Goal: Task Accomplishment & Management: Use online tool/utility

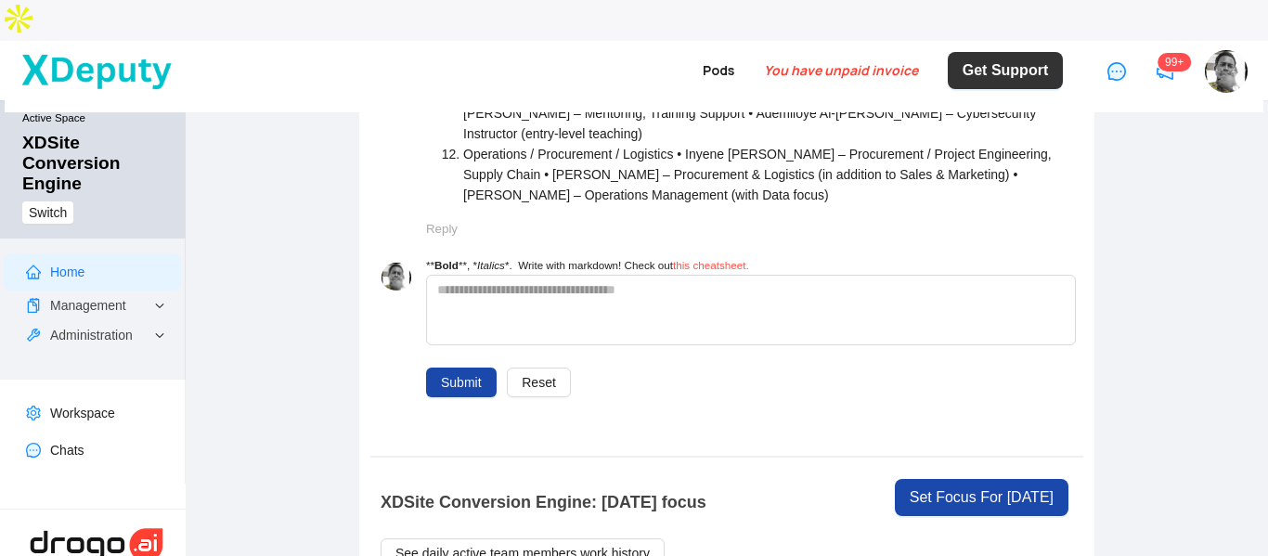
scroll to position [1578, 0]
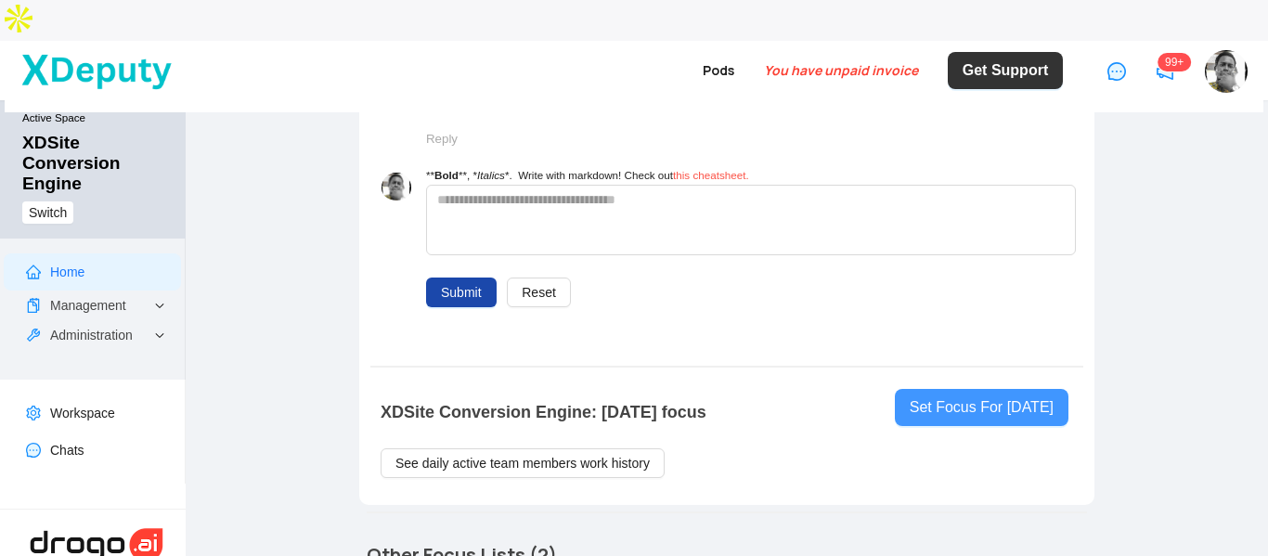
click at [1004, 389] on button "Set Focus For [DATE]" at bounding box center [982, 407] width 174 height 37
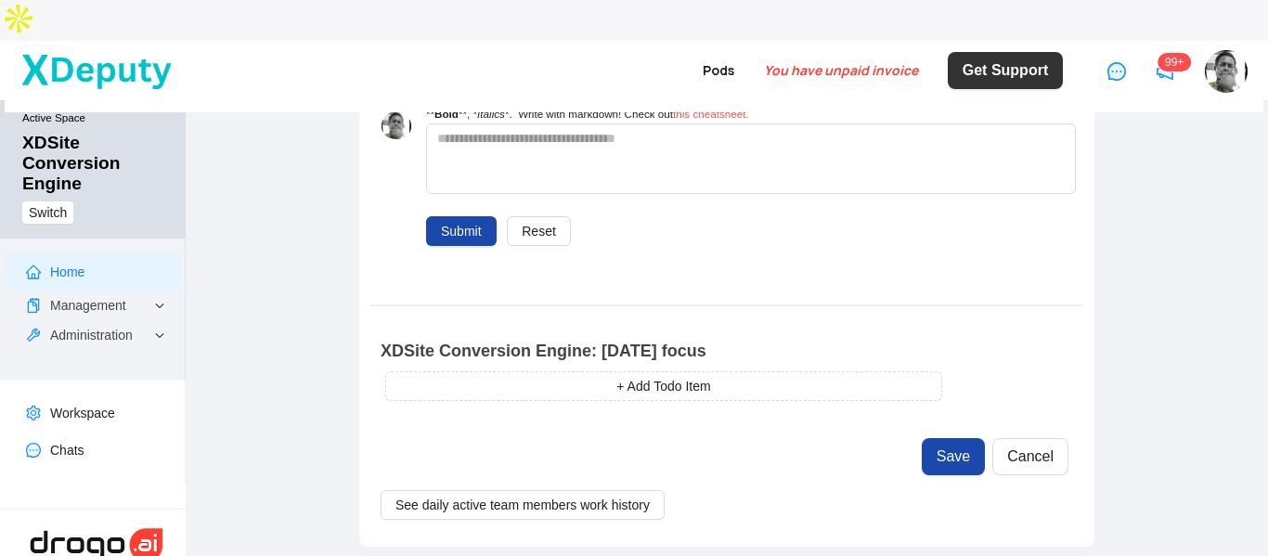
scroll to position [1671, 0]
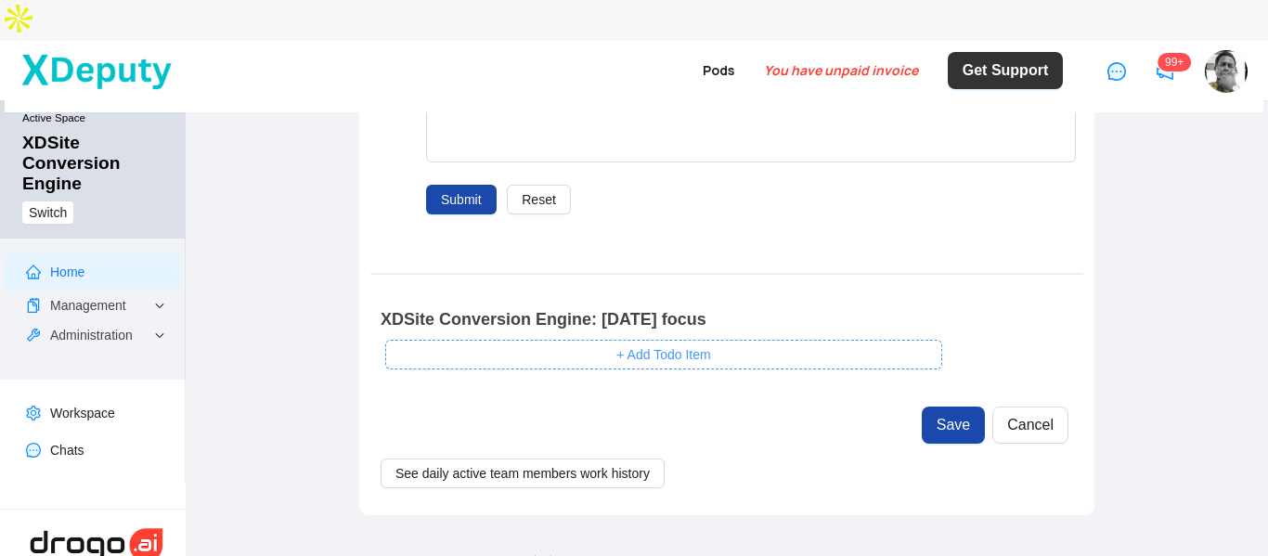
click at [651, 344] on span "+ Add Todo Item" at bounding box center [663, 354] width 94 height 20
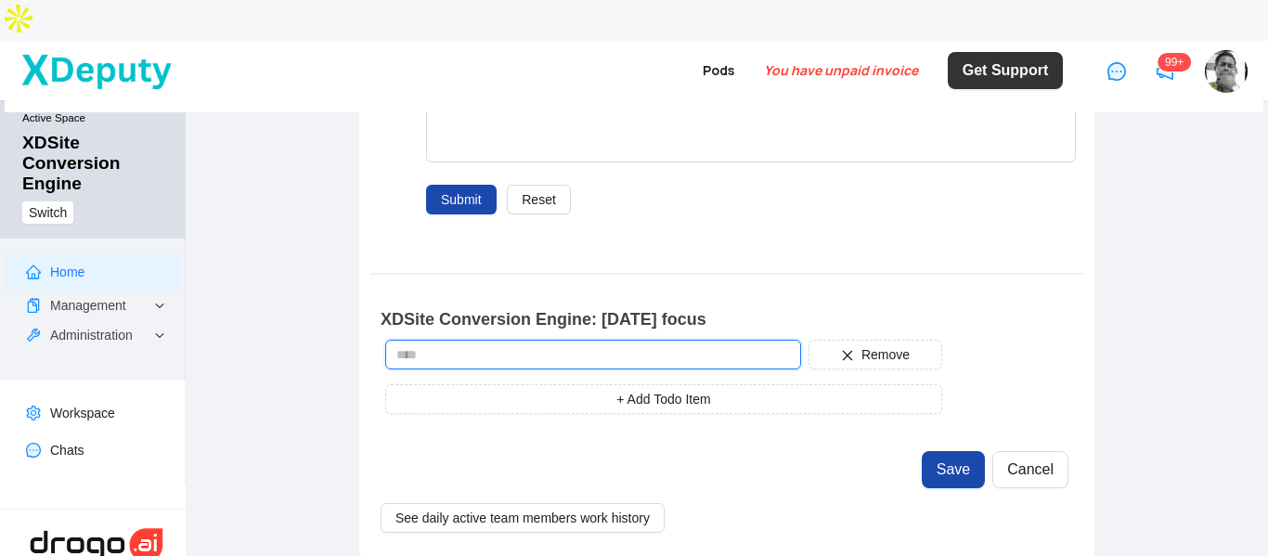
click at [591, 340] on input "text" at bounding box center [593, 355] width 416 height 30
type input "**********"
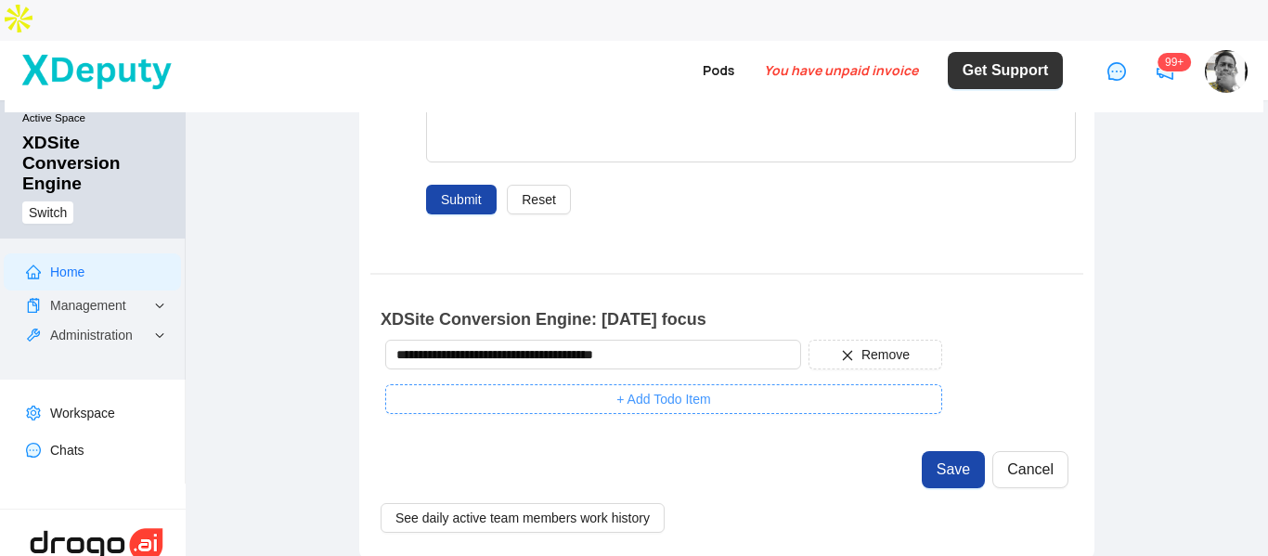
click at [688, 389] on span "+ Add Todo Item" at bounding box center [663, 399] width 94 height 20
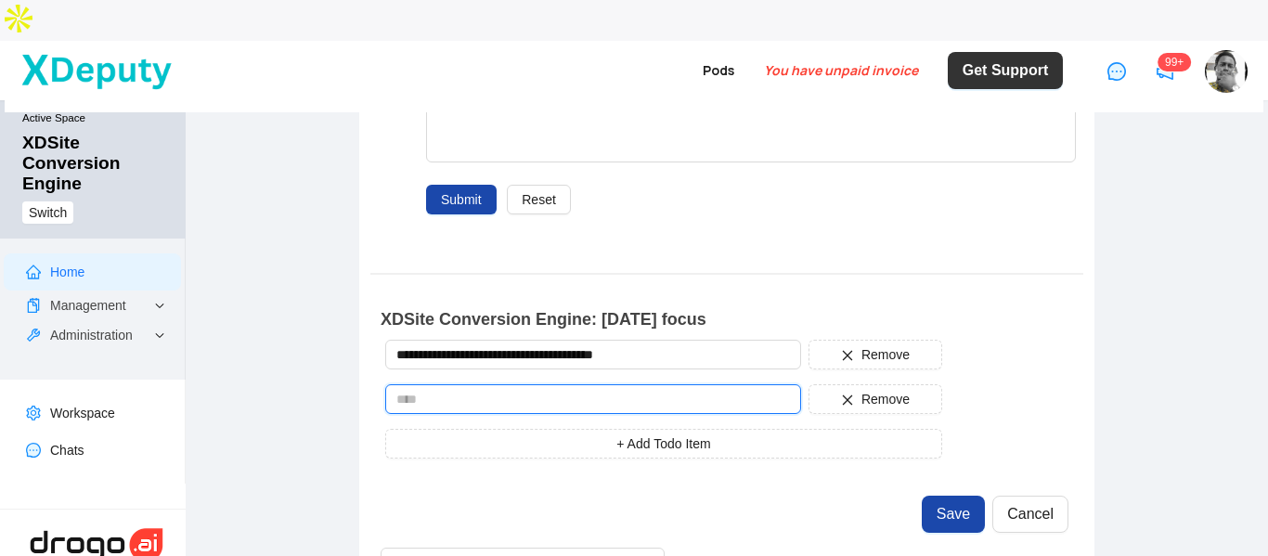
click at [618, 384] on input "text" at bounding box center [593, 399] width 416 height 30
type input "**********"
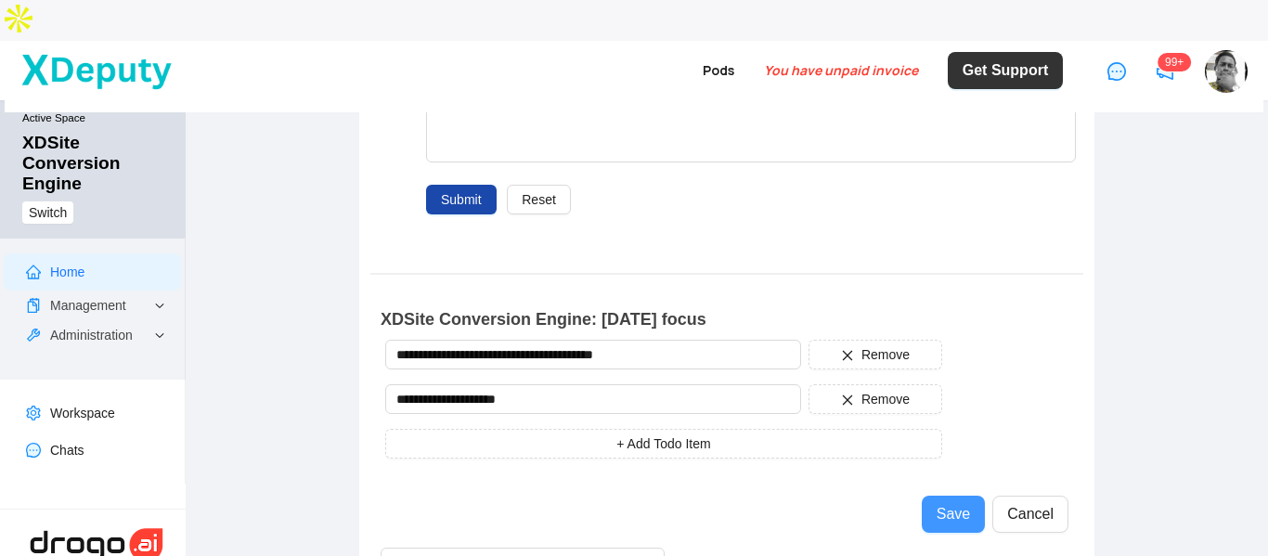
click at [953, 503] on span "Save" at bounding box center [953, 514] width 33 height 22
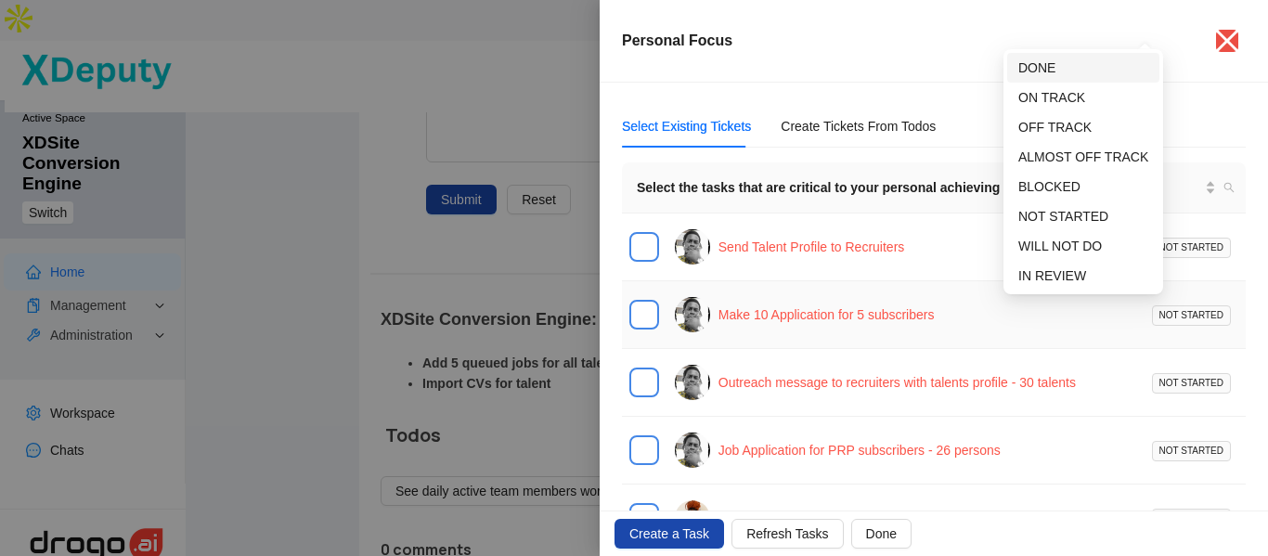
click at [1055, 68] on span "DONE" at bounding box center [1036, 67] width 37 height 15
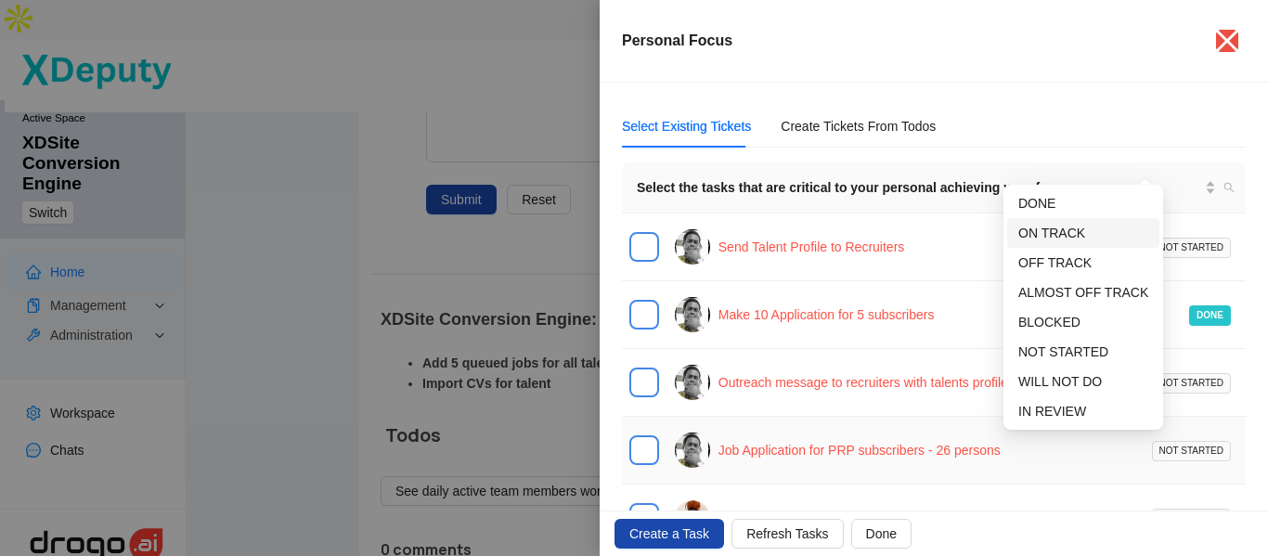
click at [1072, 235] on span "ON TRACK" at bounding box center [1051, 233] width 67 height 15
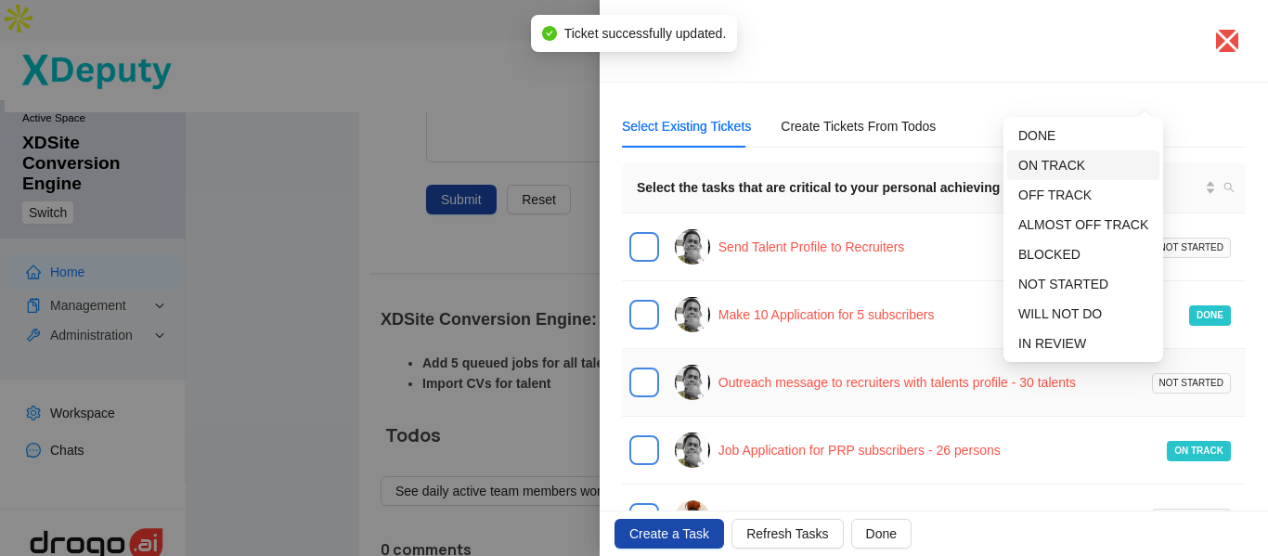
click at [1080, 161] on span "ON TRACK" at bounding box center [1051, 165] width 67 height 15
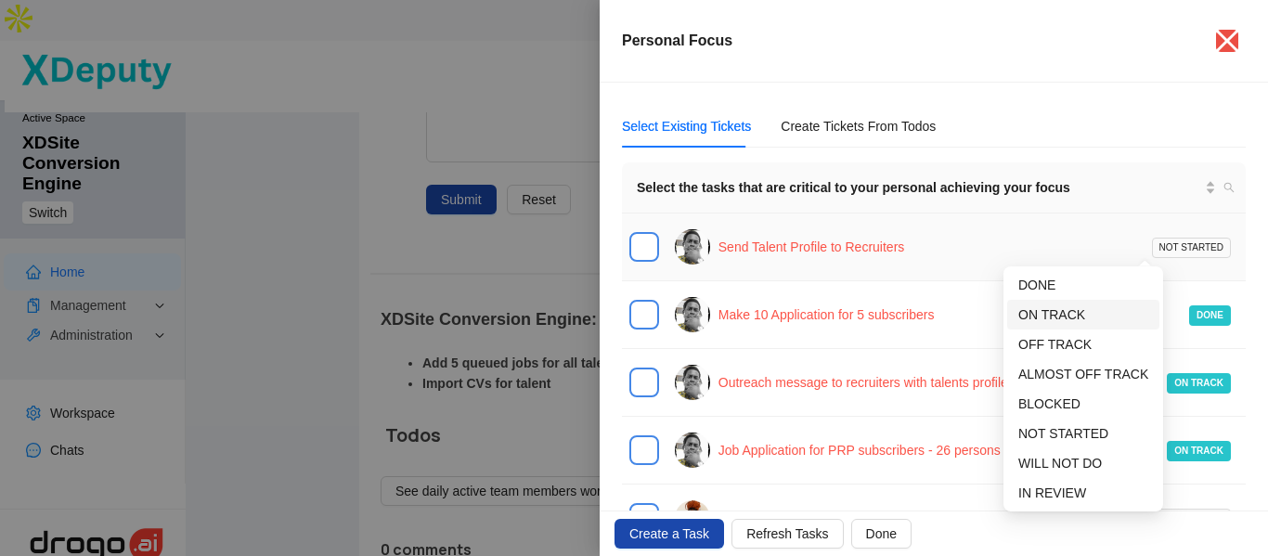
click at [1094, 313] on span "ON TRACK" at bounding box center [1083, 315] width 130 height 20
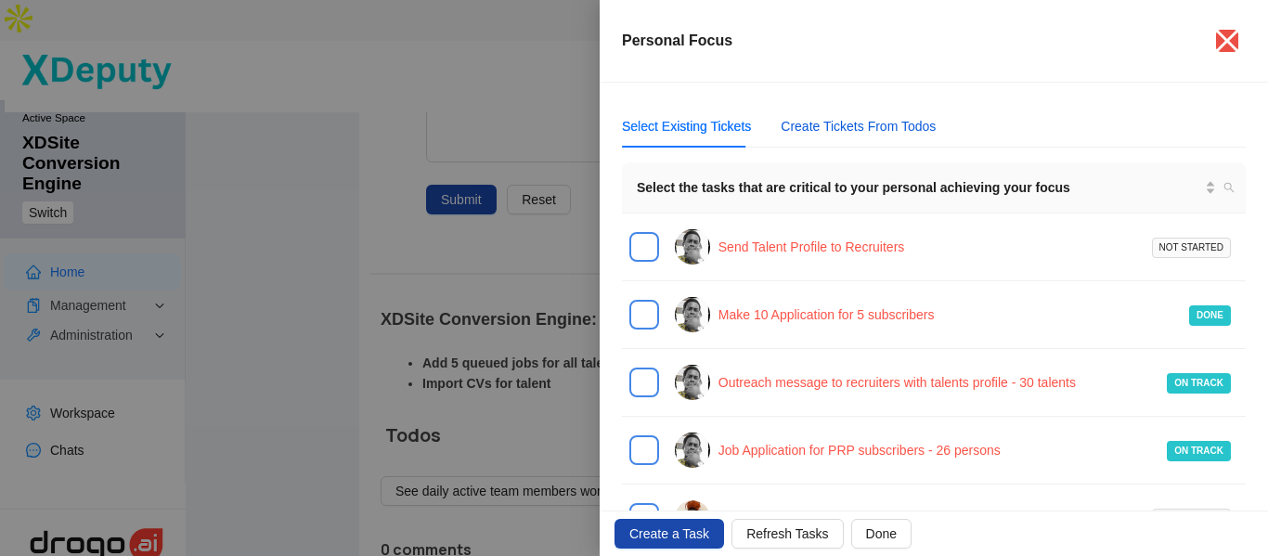
click at [868, 130] on div "Create Tickets From Todos" at bounding box center [858, 126] width 155 height 20
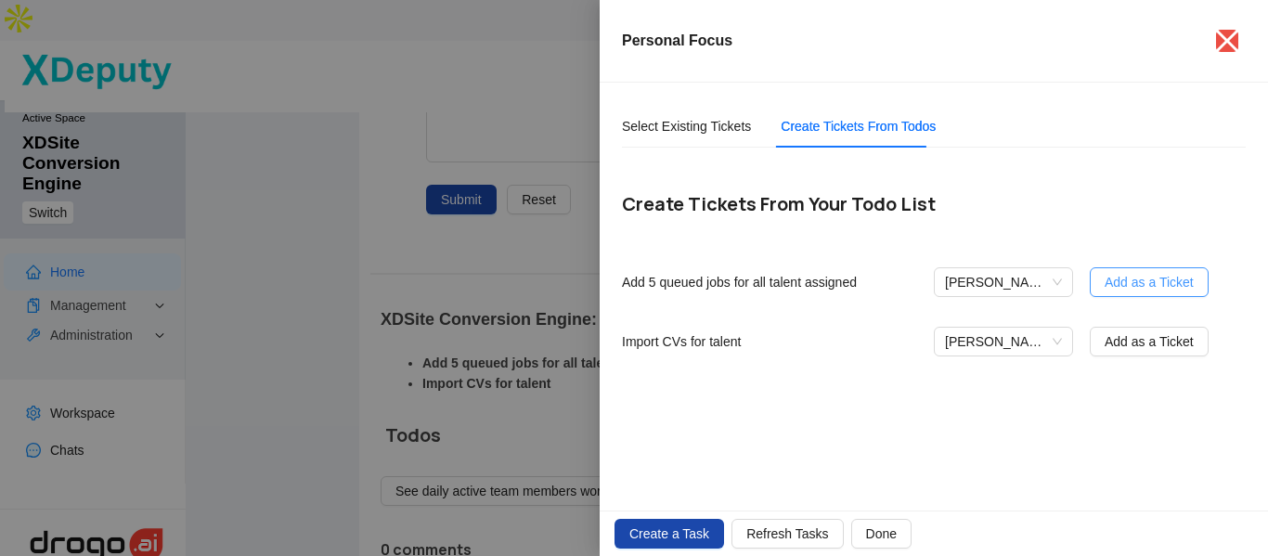
click at [1173, 284] on span "Add as a Ticket" at bounding box center [1149, 282] width 89 height 20
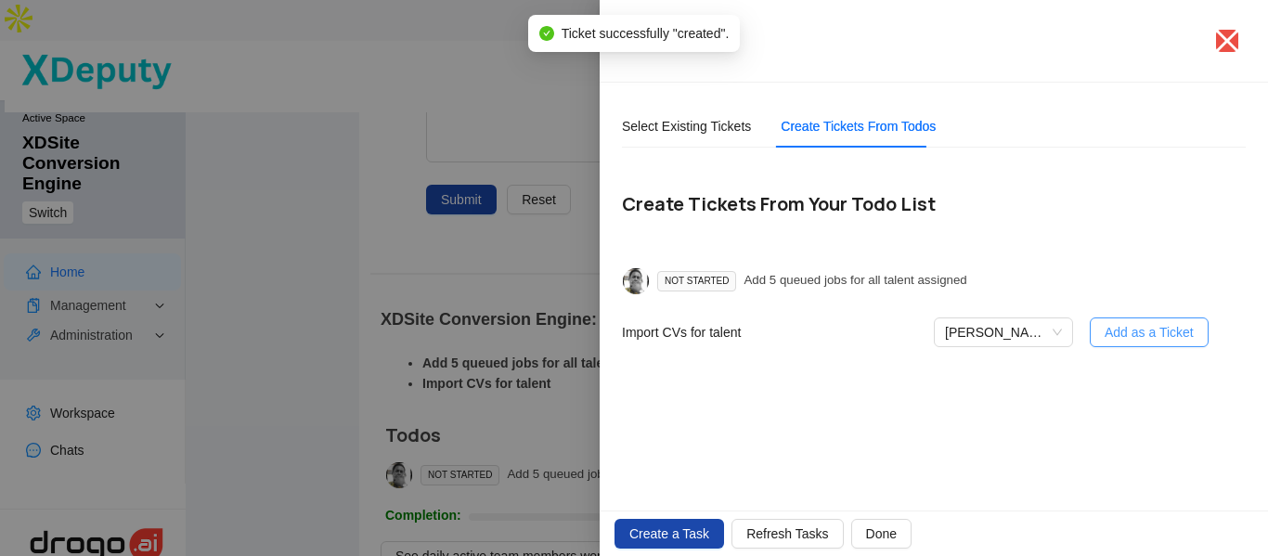
click at [1164, 326] on span "Add as a Ticket" at bounding box center [1149, 332] width 89 height 20
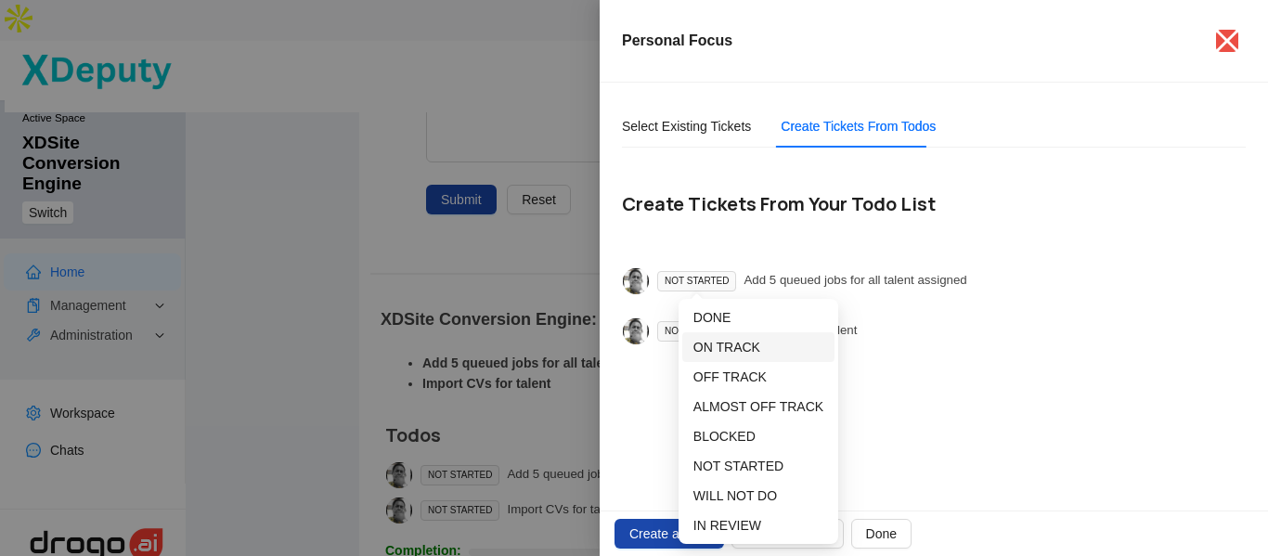
click at [732, 348] on span "ON TRACK" at bounding box center [726, 347] width 67 height 15
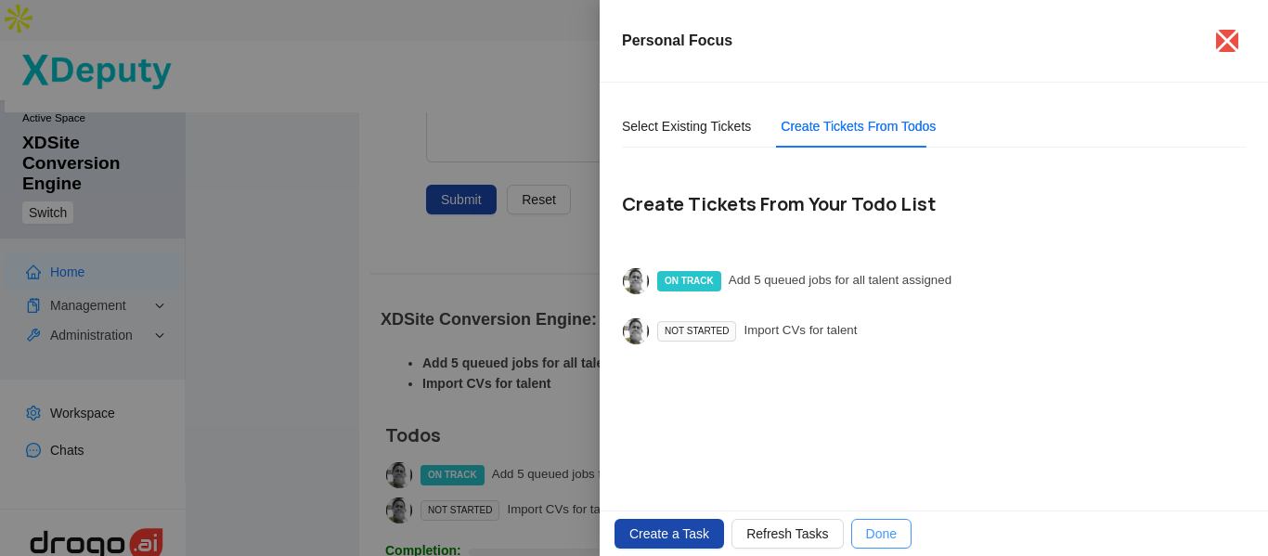
click at [866, 534] on span "Done" at bounding box center [881, 534] width 31 height 20
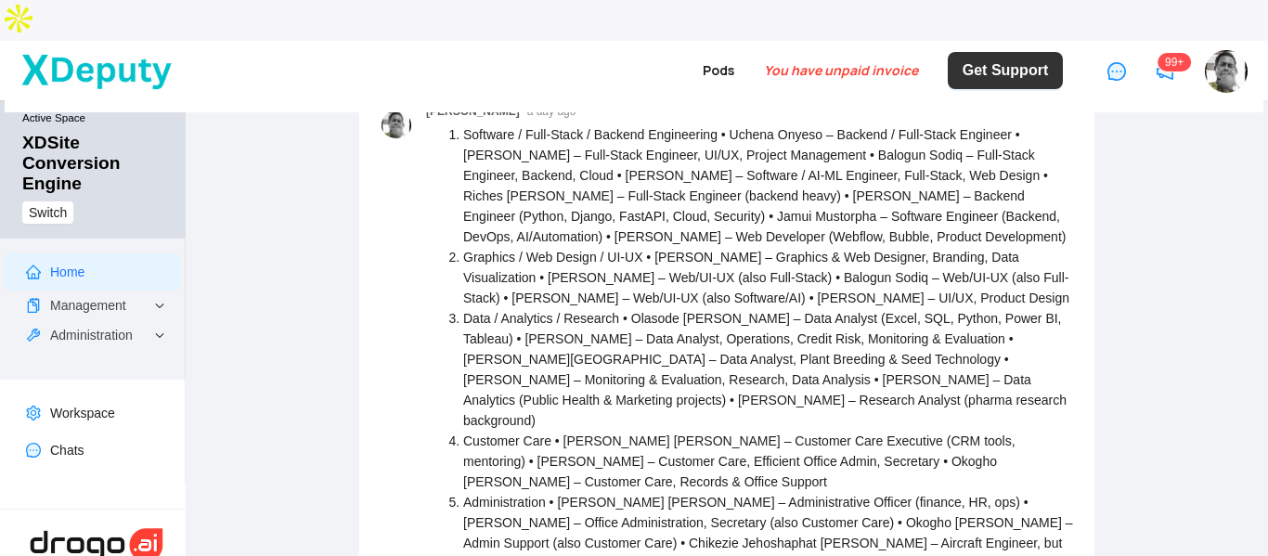
scroll to position [279, 0]
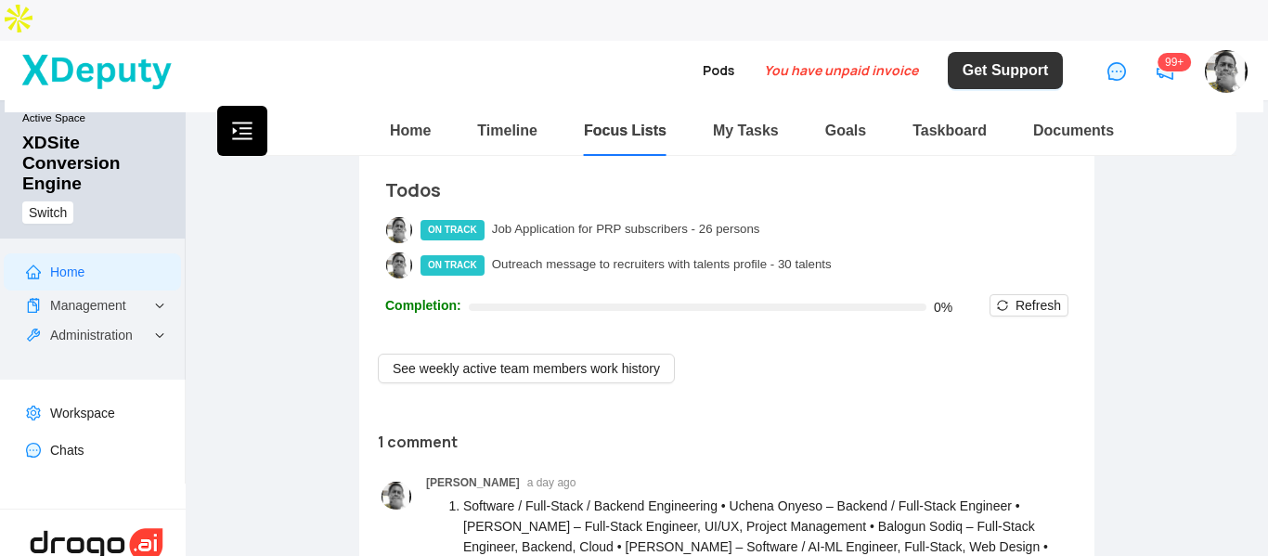
drag, startPoint x: 1020, startPoint y: 270, endPoint x: 996, endPoint y: 284, distance: 27.9
click at [1020, 295] on span "Refresh" at bounding box center [1038, 305] width 45 height 20
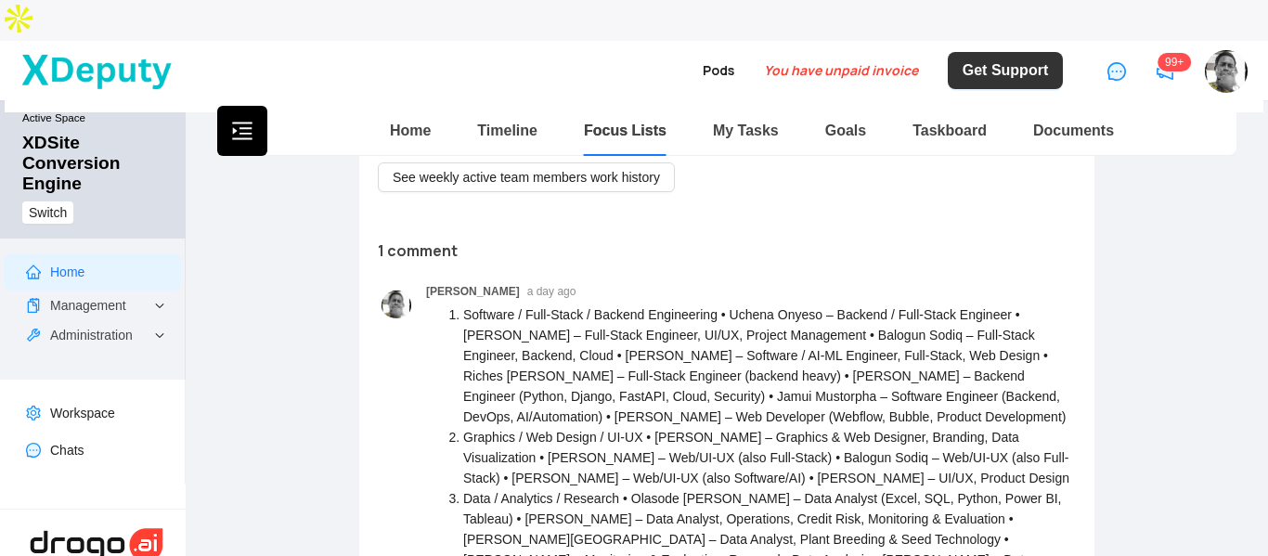
scroll to position [464, 0]
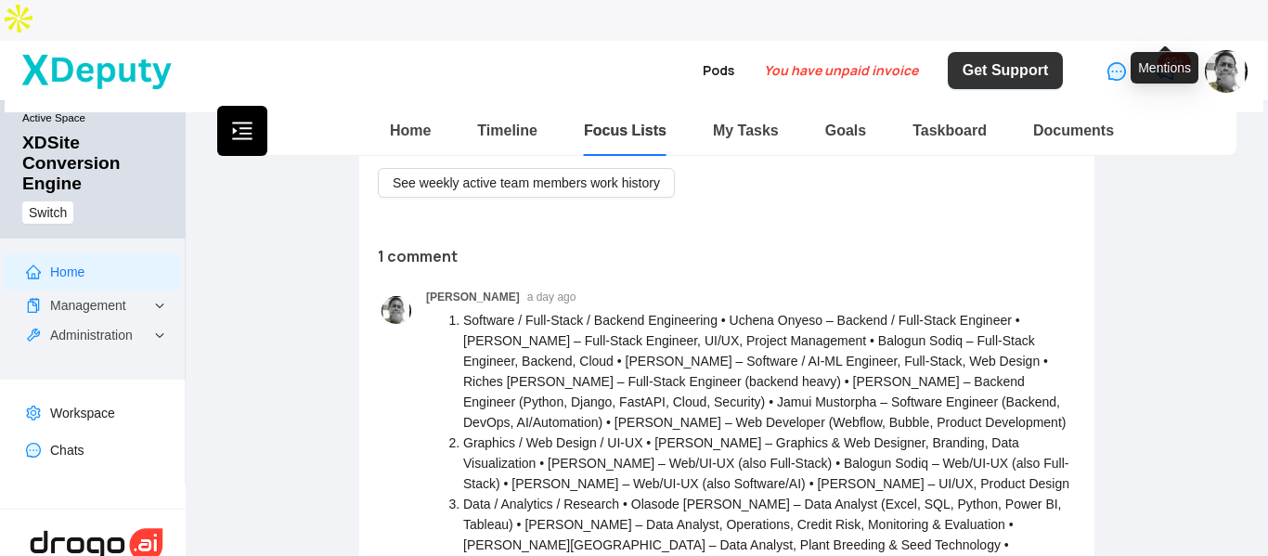
click at [1161, 65] on icon "notification" at bounding box center [1166, 71] width 14 height 13
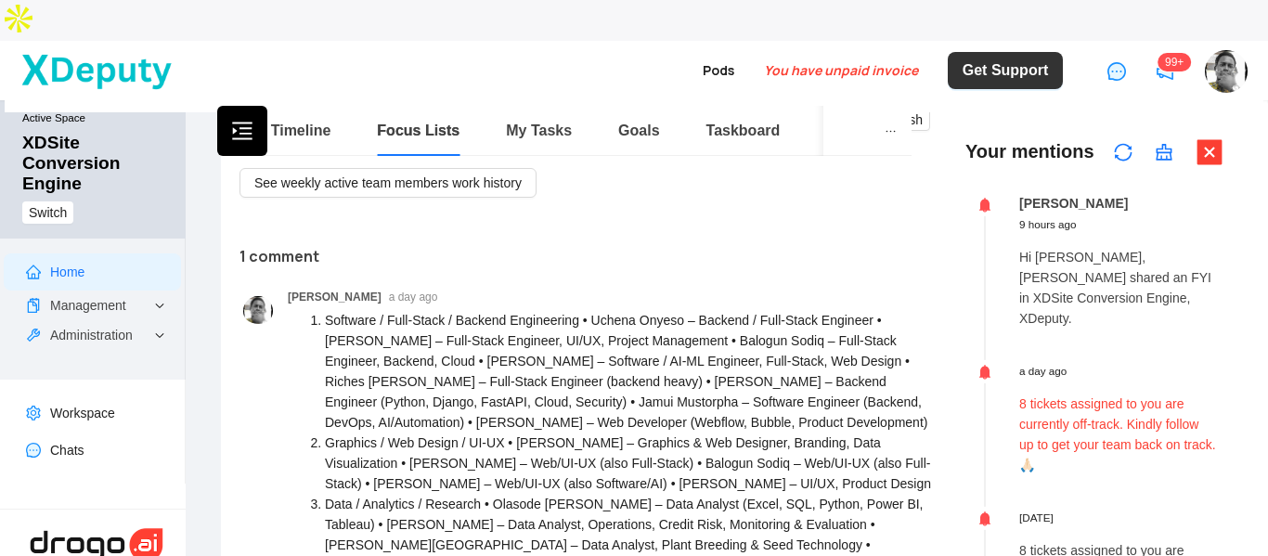
click at [1089, 394] on p "8 tickets assigned to you are currently off-track. Kindly follow up to get your…" at bounding box center [1117, 435] width 197 height 82
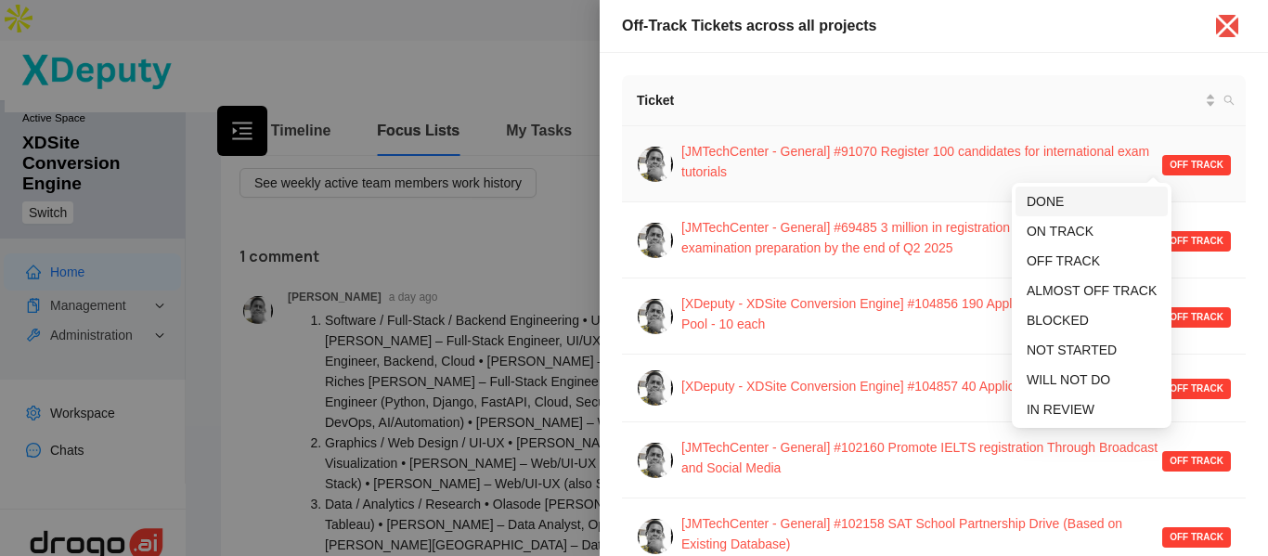
click at [1048, 203] on span "DONE" at bounding box center [1045, 201] width 37 height 15
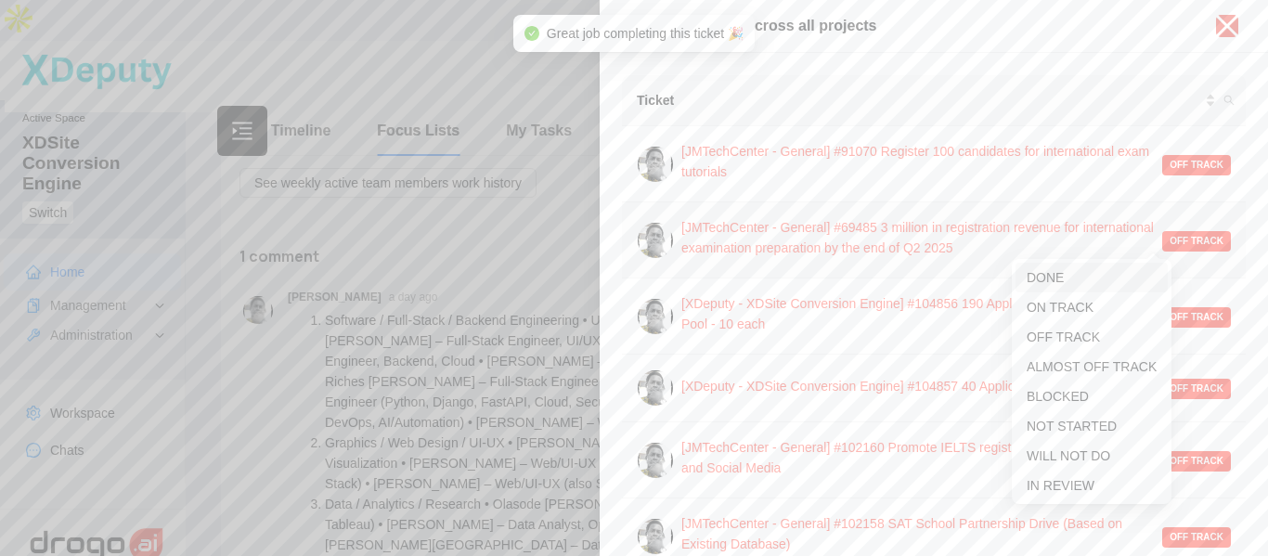
click at [1090, 276] on span "DONE" at bounding box center [1092, 277] width 130 height 20
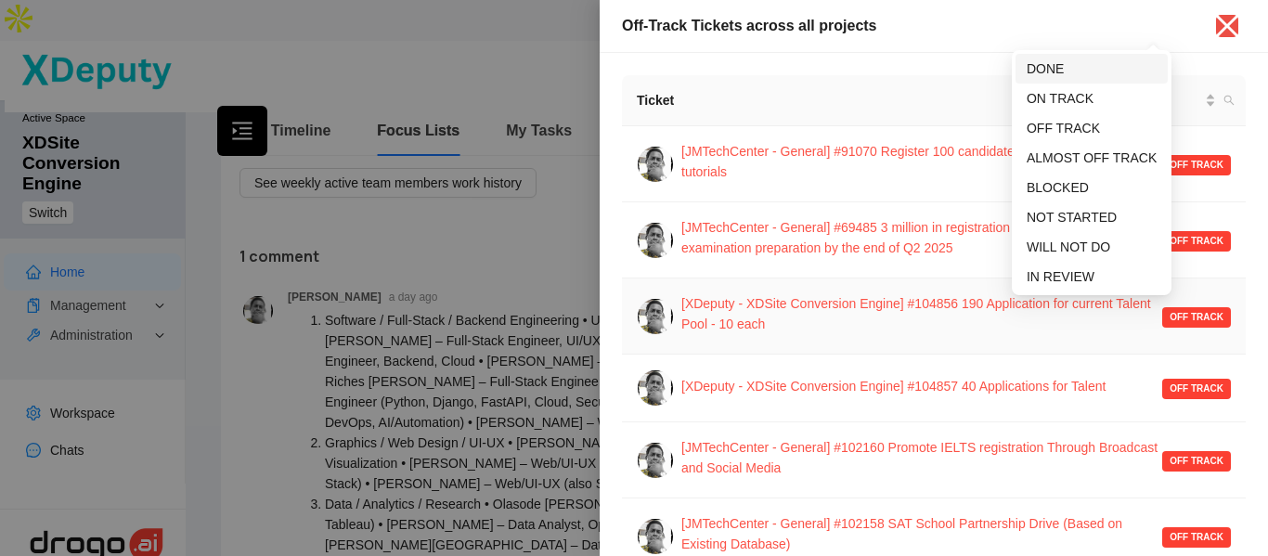
click at [1064, 62] on span "DONE" at bounding box center [1045, 68] width 37 height 15
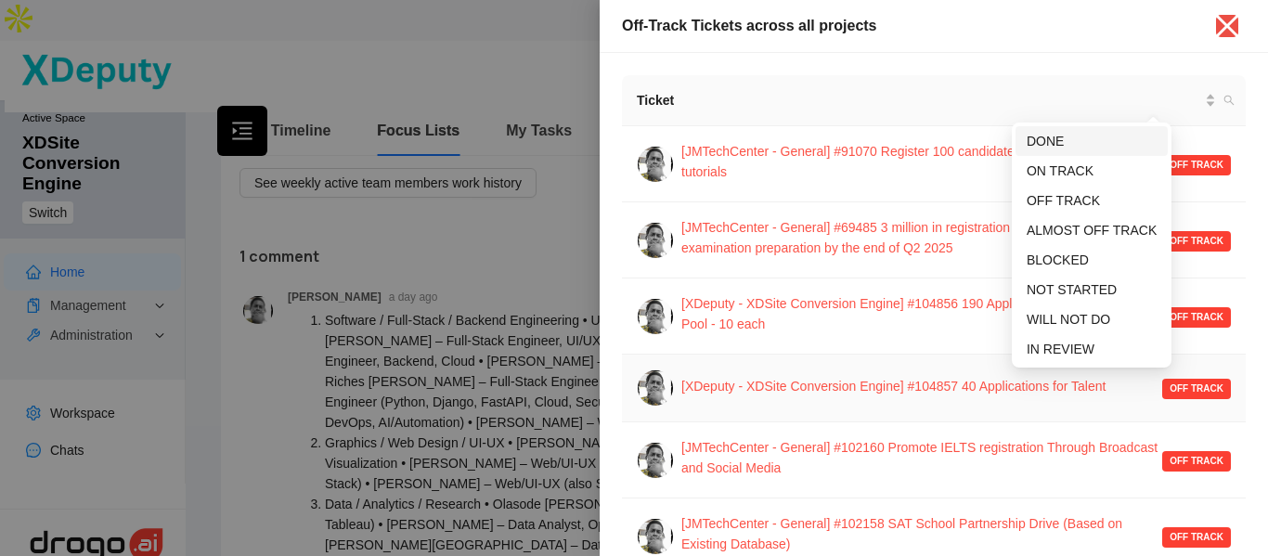
click at [1064, 147] on span "DONE" at bounding box center [1045, 141] width 37 height 15
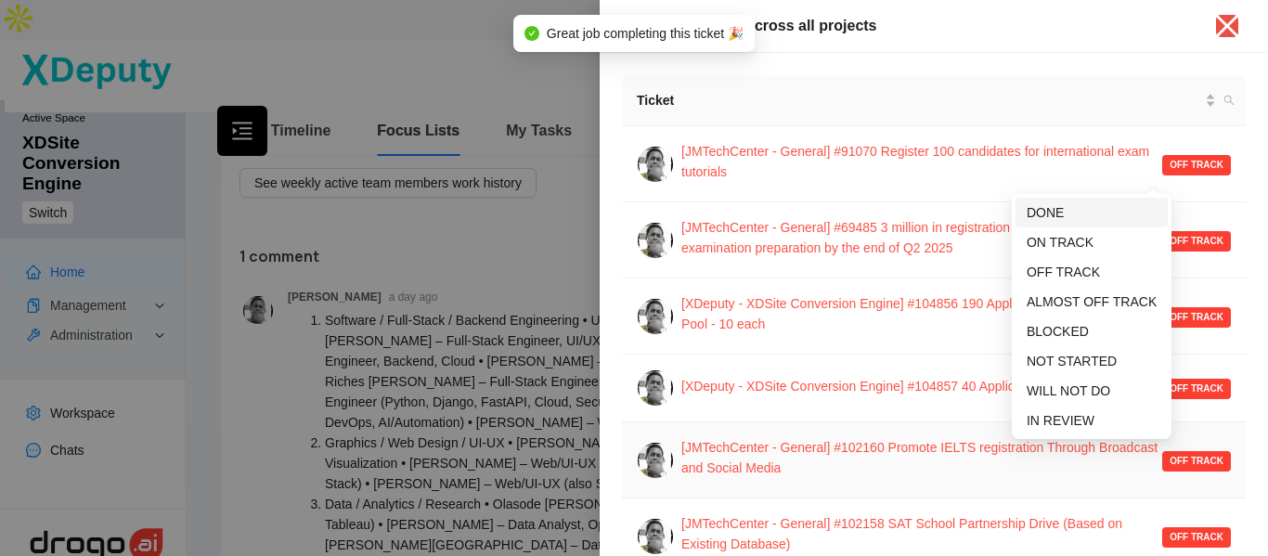
click at [1064, 210] on span "DONE" at bounding box center [1045, 212] width 37 height 15
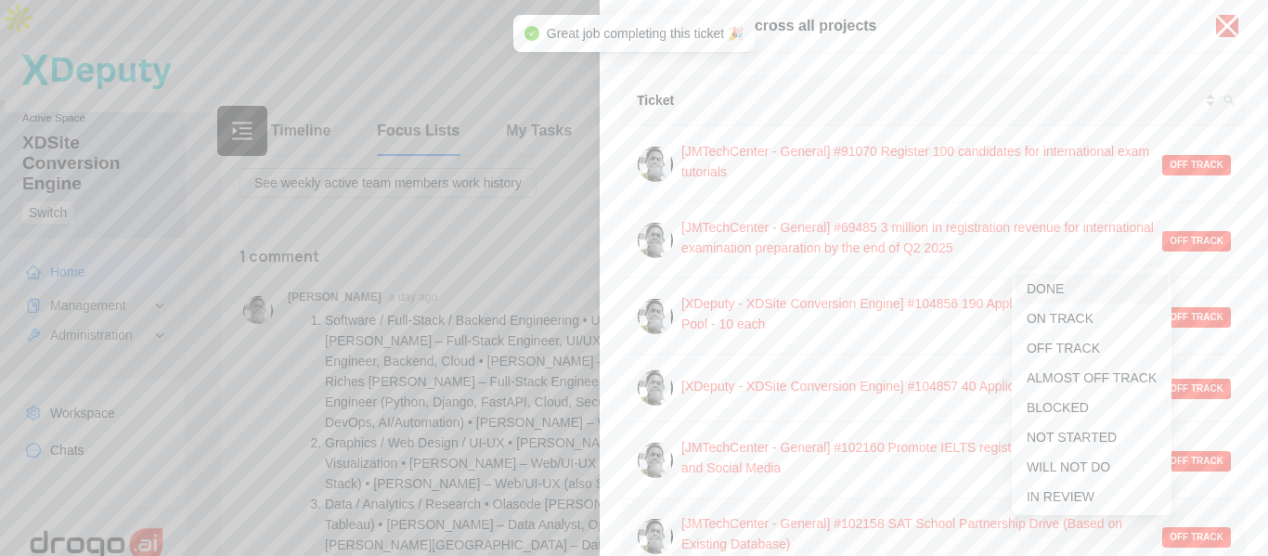
click at [1064, 288] on span "DONE" at bounding box center [1045, 288] width 37 height 15
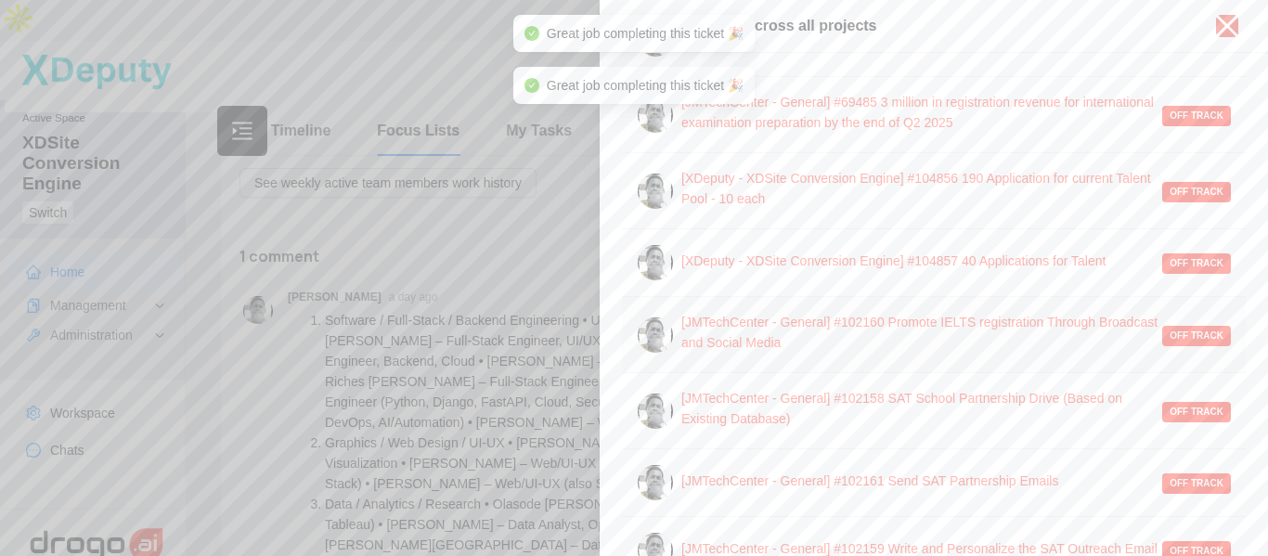
scroll to position [186, 0]
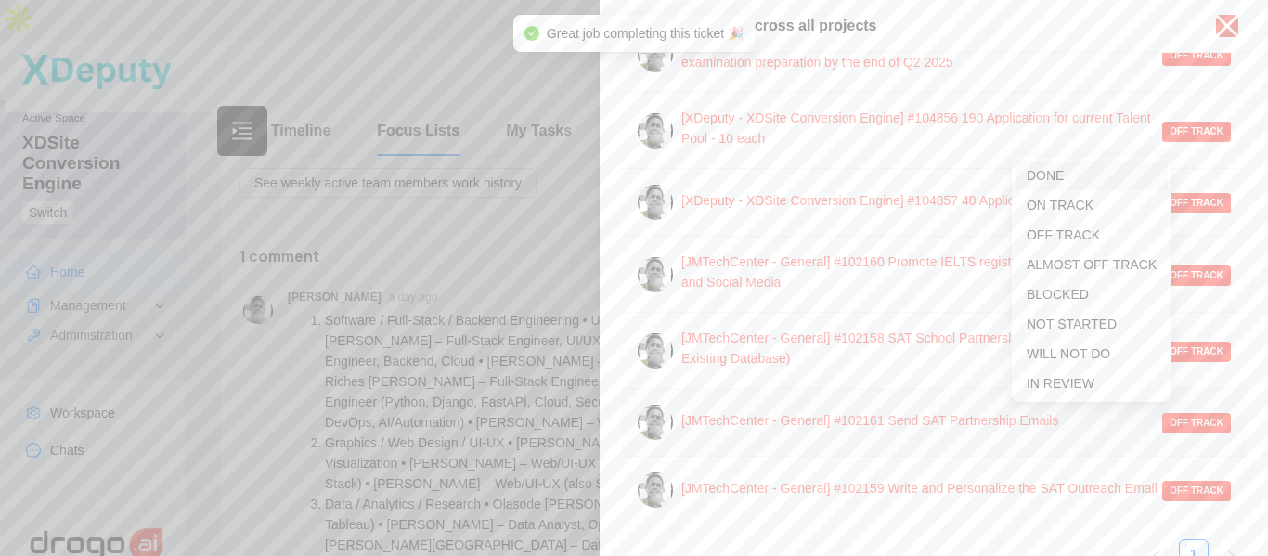
click at [1064, 175] on span "DONE" at bounding box center [1045, 175] width 37 height 15
click at [1064, 240] on span "DONE" at bounding box center [1045, 243] width 37 height 15
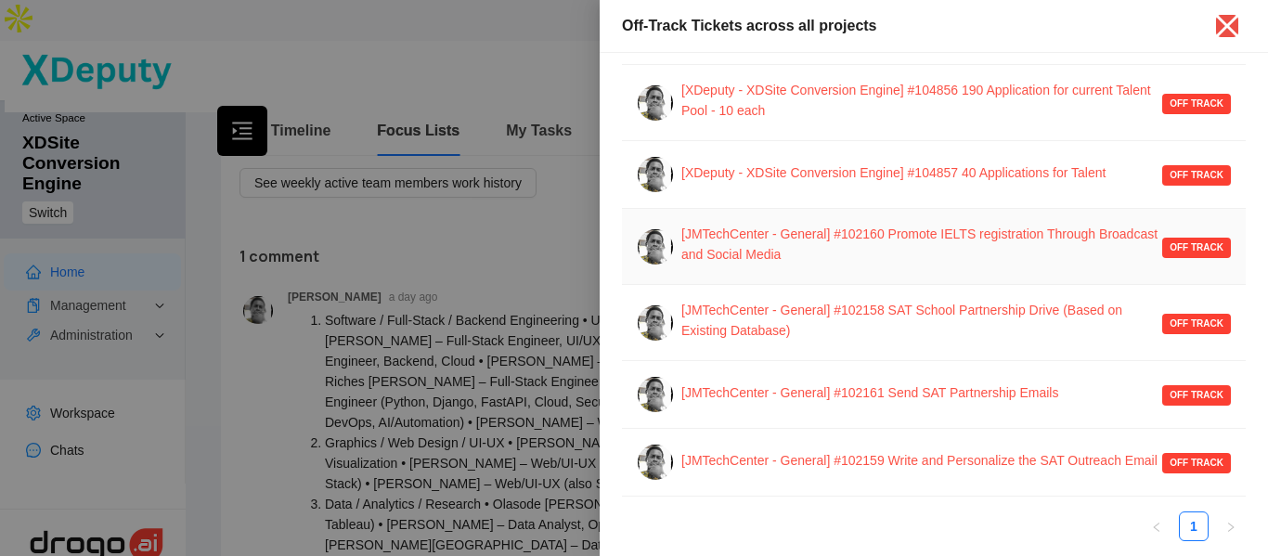
scroll to position [236, 0]
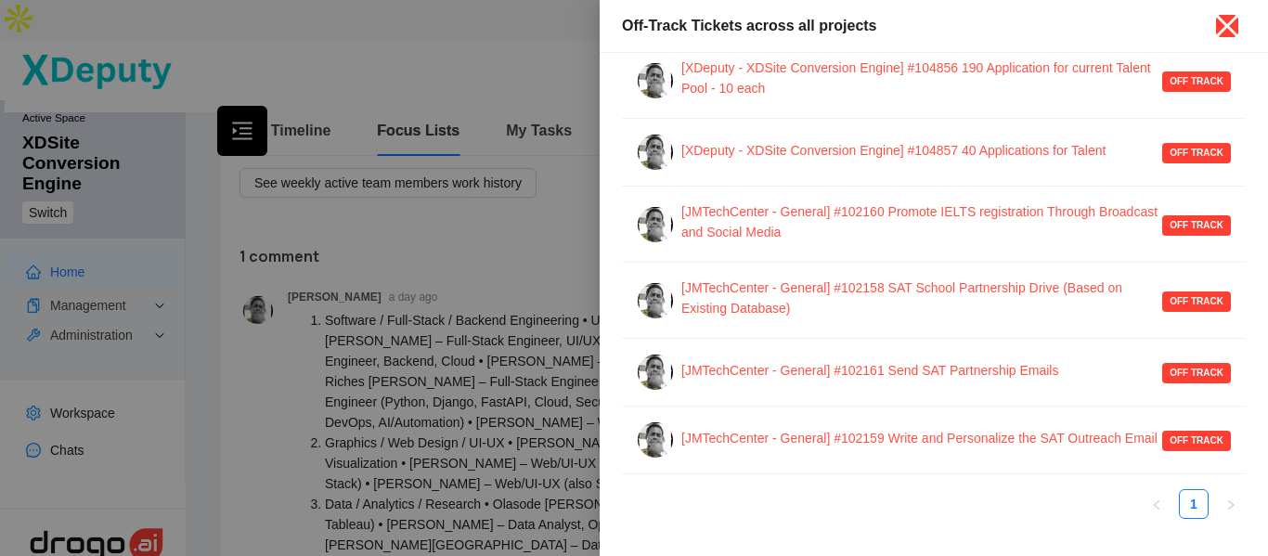
click at [1237, 32] on icon "close" at bounding box center [1227, 26] width 30 height 30
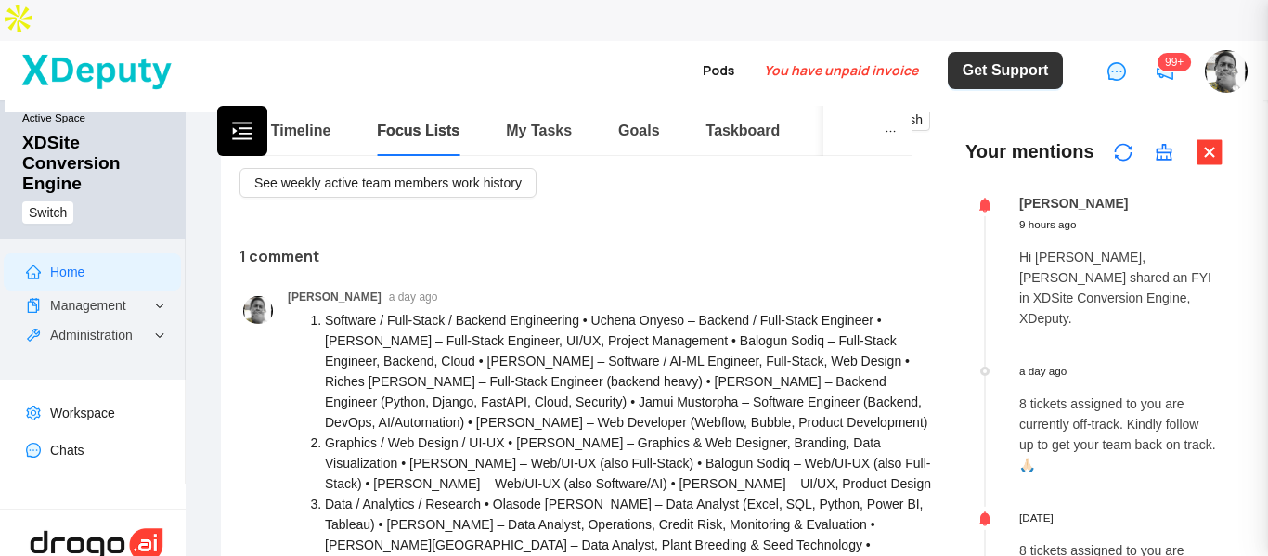
scroll to position [0, 0]
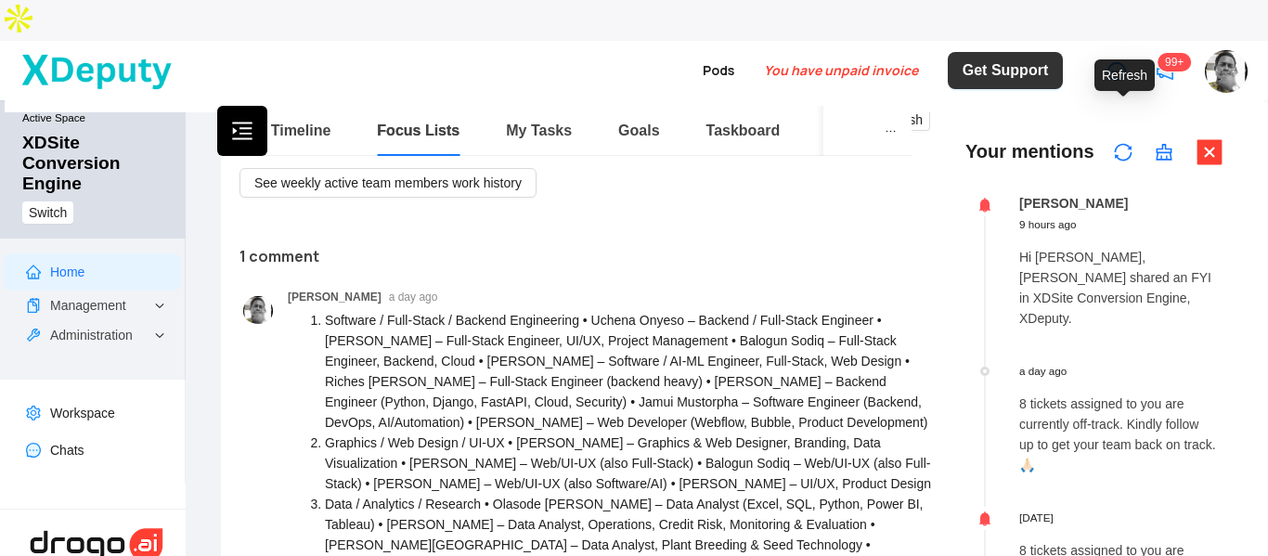
click at [1117, 143] on icon "sync" at bounding box center [1123, 152] width 19 height 19
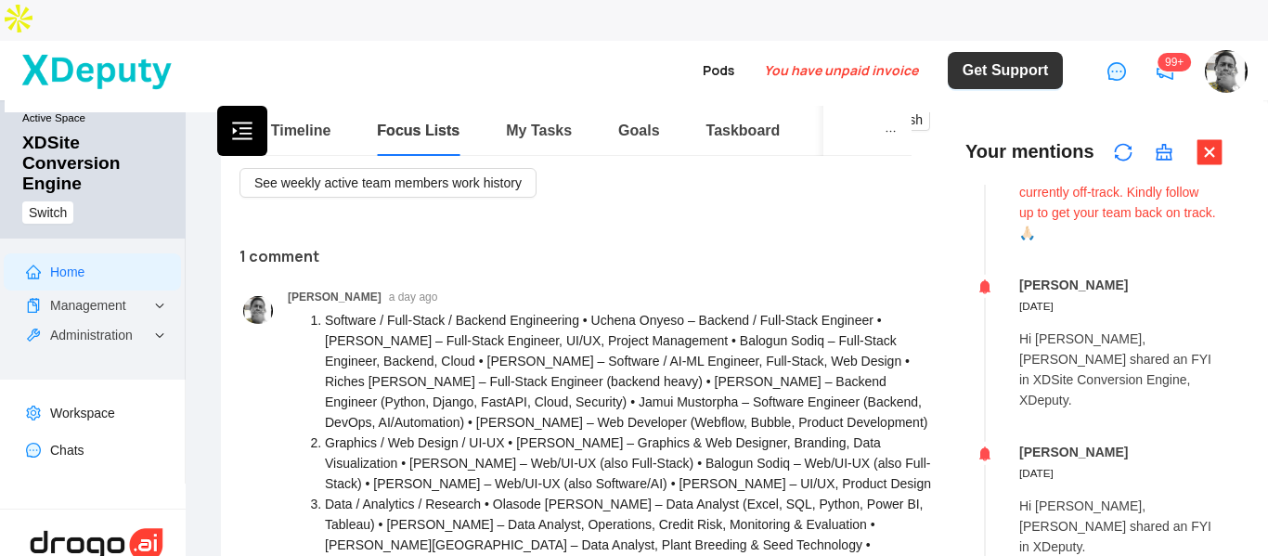
scroll to position [464, 0]
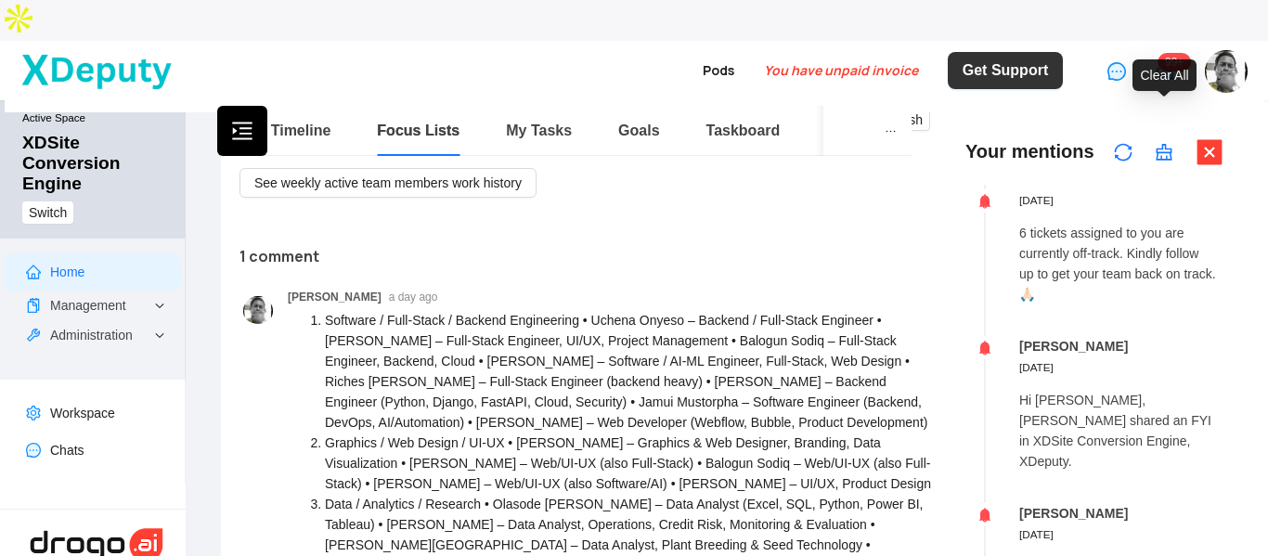
click at [1170, 143] on icon "clear" at bounding box center [1164, 152] width 19 height 19
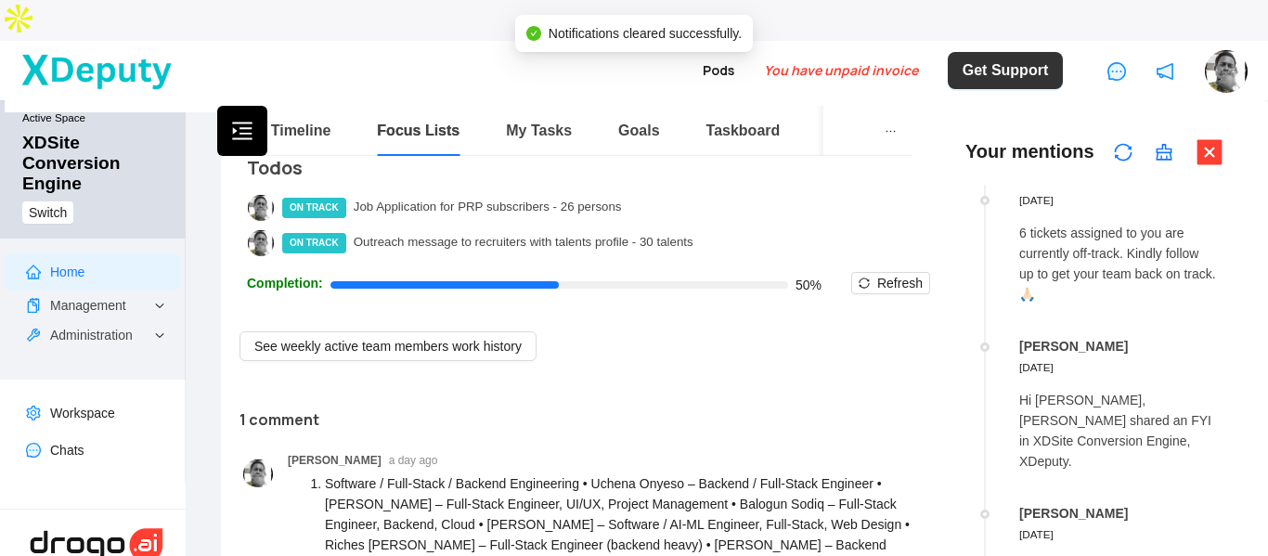
scroll to position [0, 0]
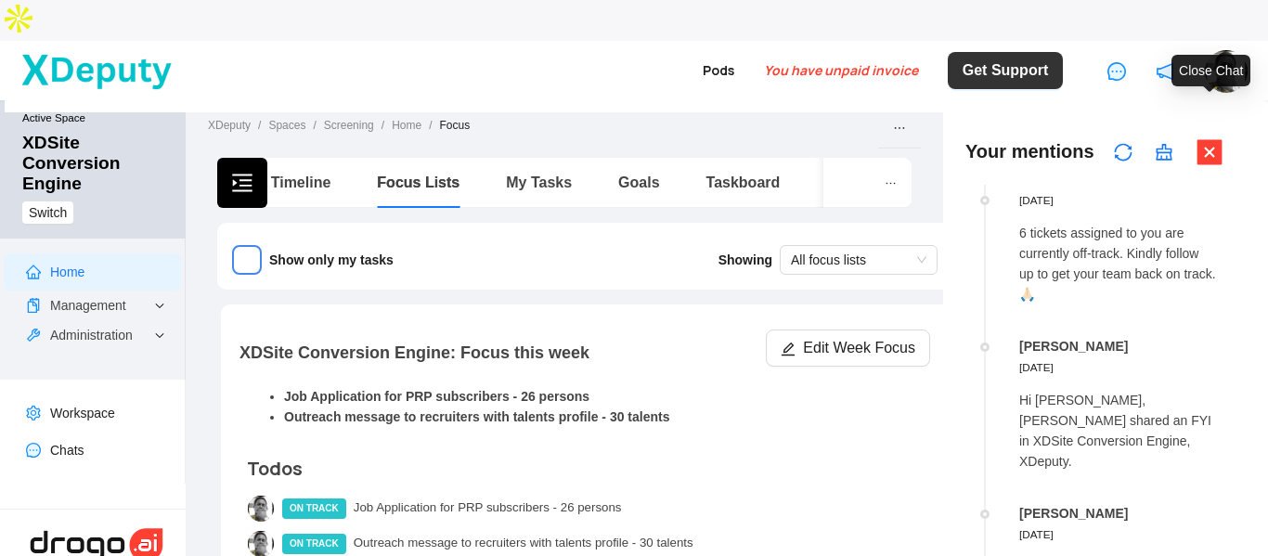
drag, startPoint x: 1210, startPoint y: 104, endPoint x: 972, endPoint y: 194, distance: 254.2
click at [1210, 139] on icon "close-square" at bounding box center [1210, 151] width 25 height 25
